Goal: Transaction & Acquisition: Subscribe to service/newsletter

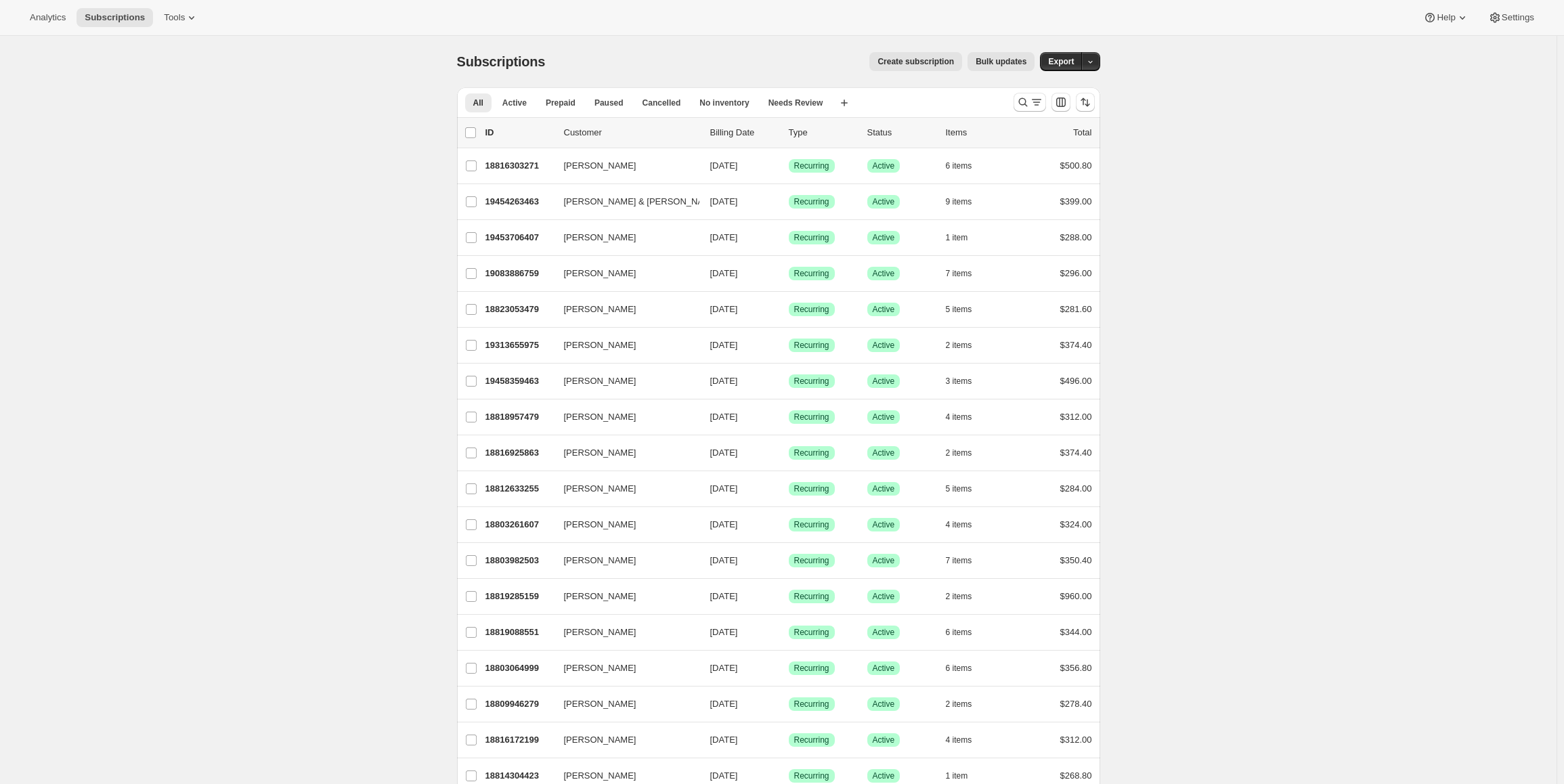
click at [930, 60] on span "Create subscription" at bounding box center [916, 62] width 76 height 11
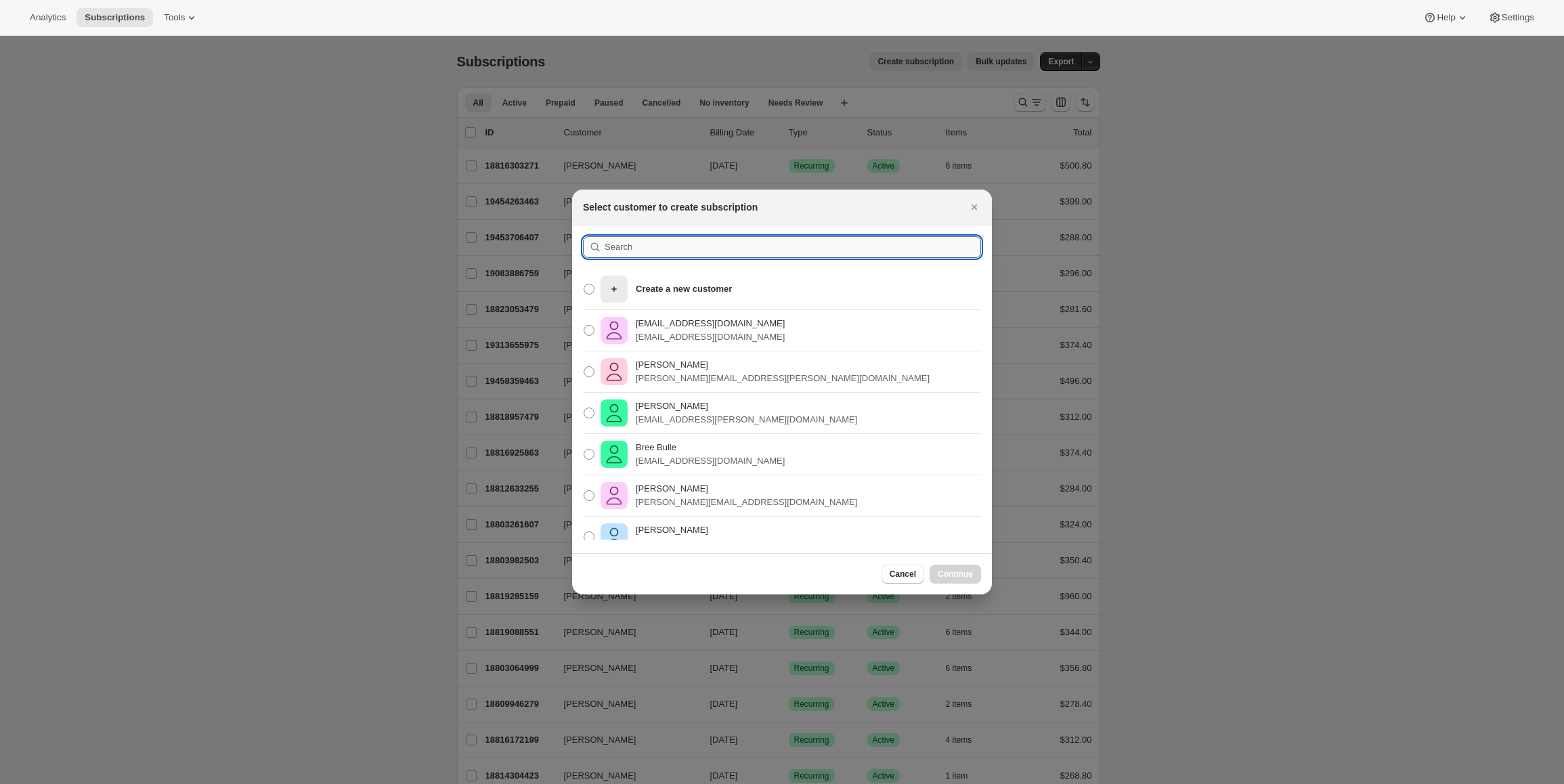
click at [648, 249] on input ":rc:" at bounding box center [793, 246] width 377 height 21
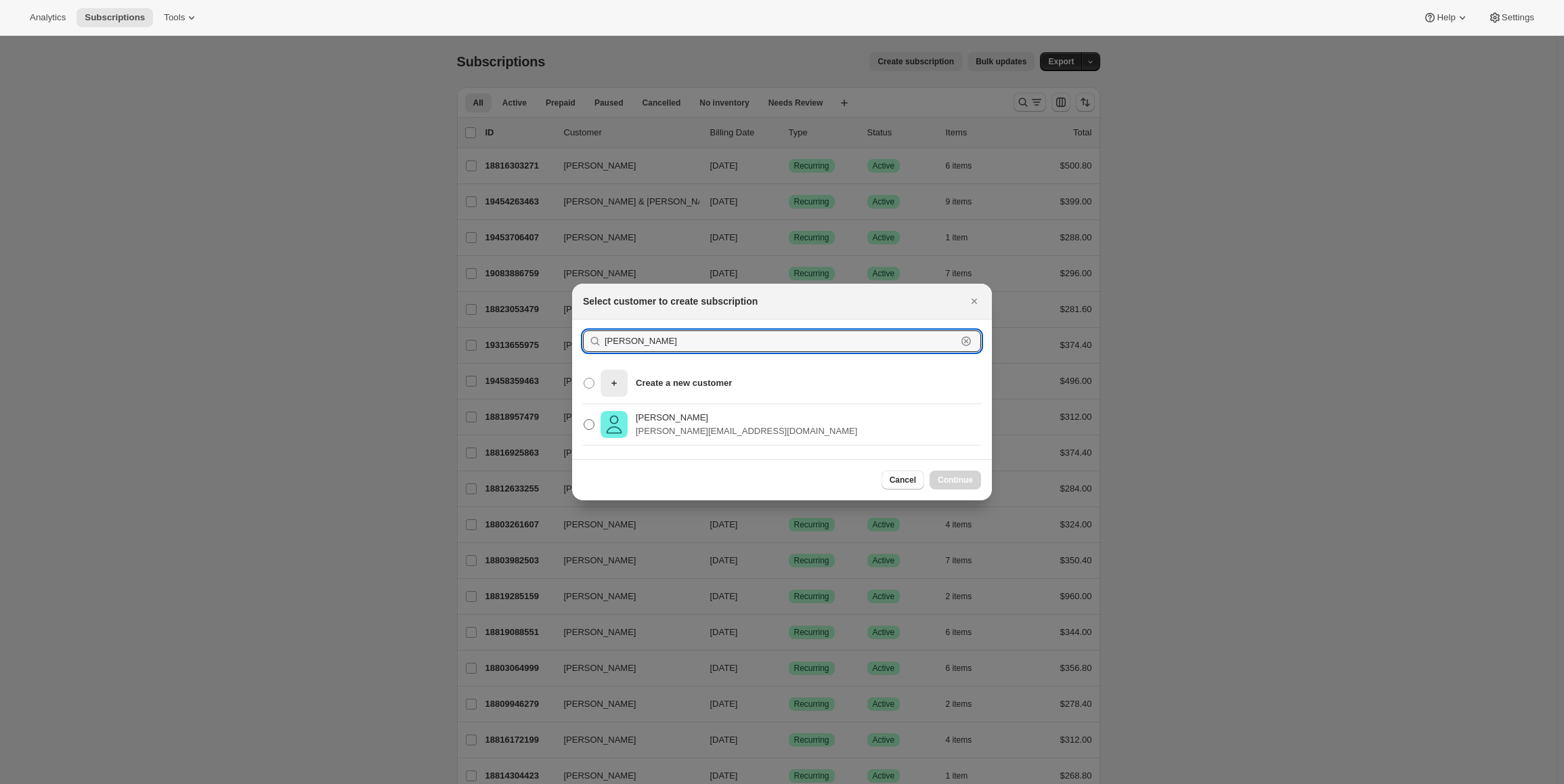
type input "[PERSON_NAME]"
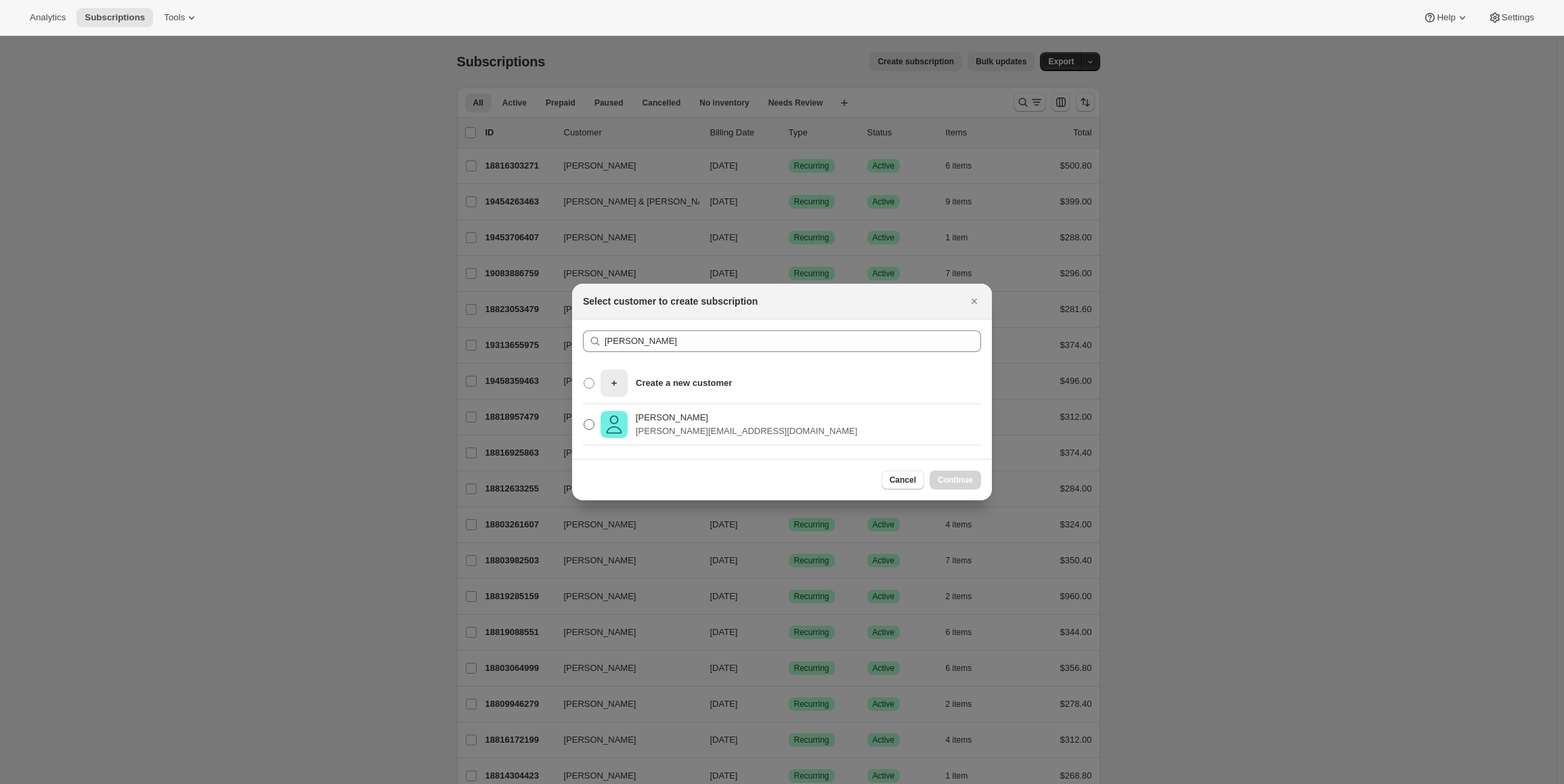
click at [586, 423] on span ":rc:" at bounding box center [589, 424] width 11 height 11
click at [584, 419] on input "[PERSON_NAME] [EMAIL_ADDRESS][DOMAIN_NAME]" at bounding box center [583, 419] width 1 height 1
radio input "true"
click at [971, 478] on span "Continue" at bounding box center [955, 480] width 35 height 11
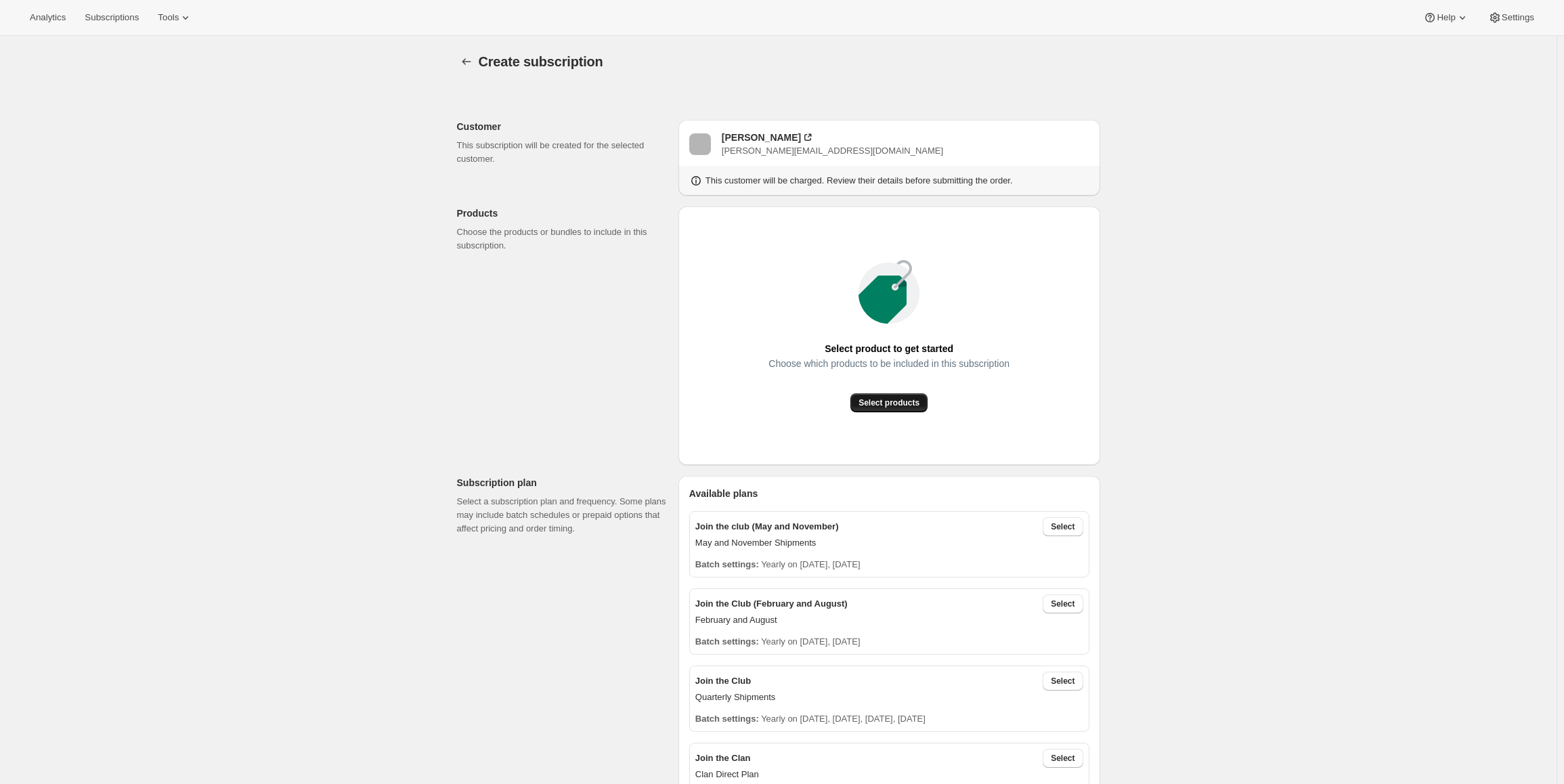
click at [892, 405] on span "Select products" at bounding box center [888, 403] width 61 height 11
